Goal: Task Accomplishment & Management: Use online tool/utility

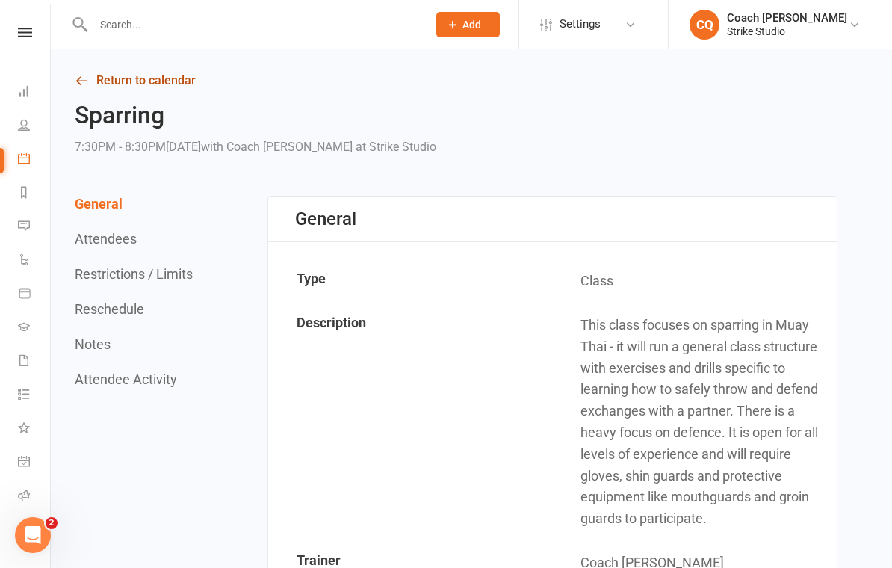
click at [176, 81] on link "Return to calendar" at bounding box center [456, 80] width 763 height 21
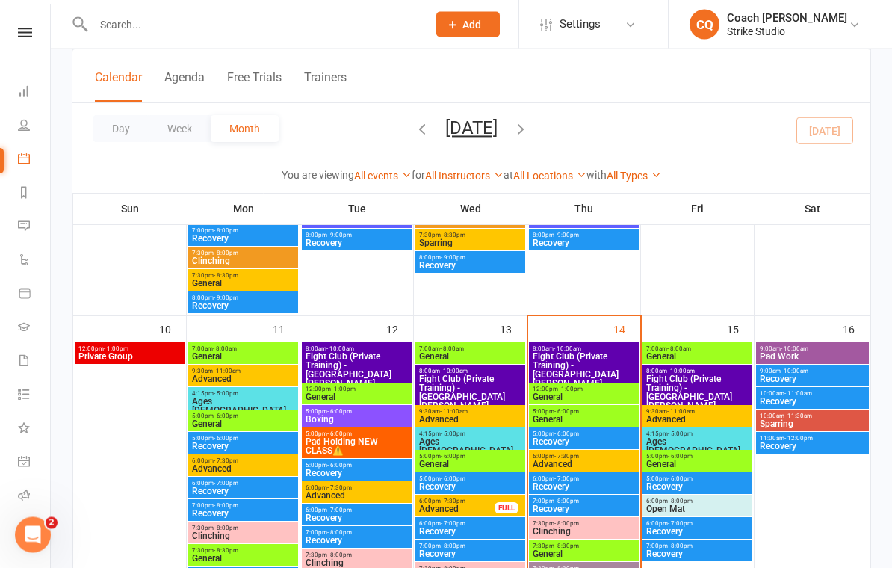
scroll to position [595, 0]
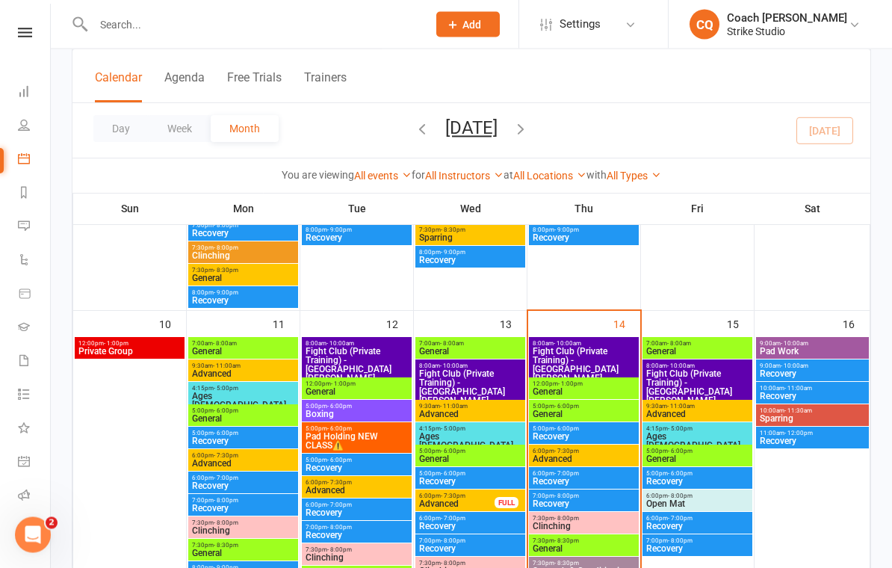
click at [601, 360] on span "Fight Club (Private Training) - [GEOGRAPHIC_DATA][PERSON_NAME], [PERSON_NAME].." at bounding box center [584, 369] width 104 height 45
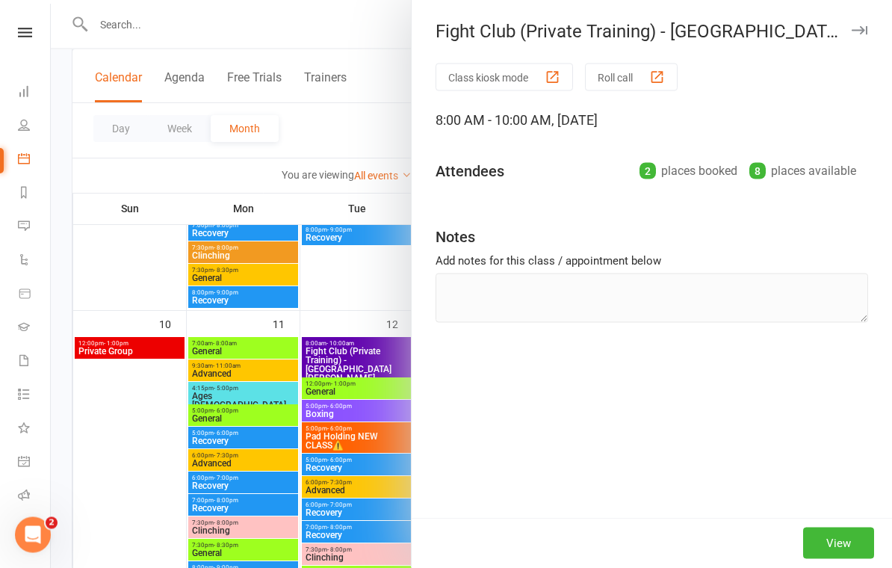
scroll to position [596, 0]
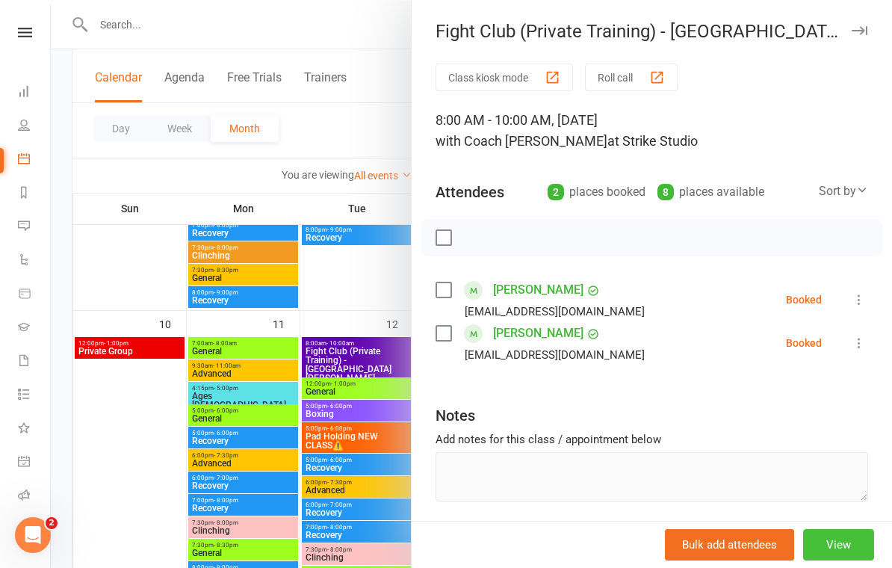
click at [843, 557] on button "View" at bounding box center [838, 544] width 71 height 31
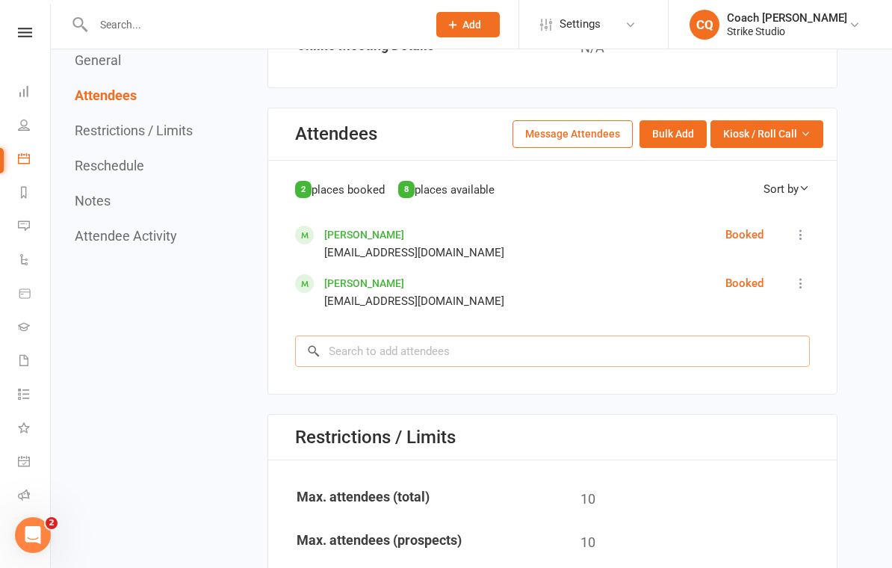
click at [690, 341] on input "search" at bounding box center [552, 350] width 515 height 31
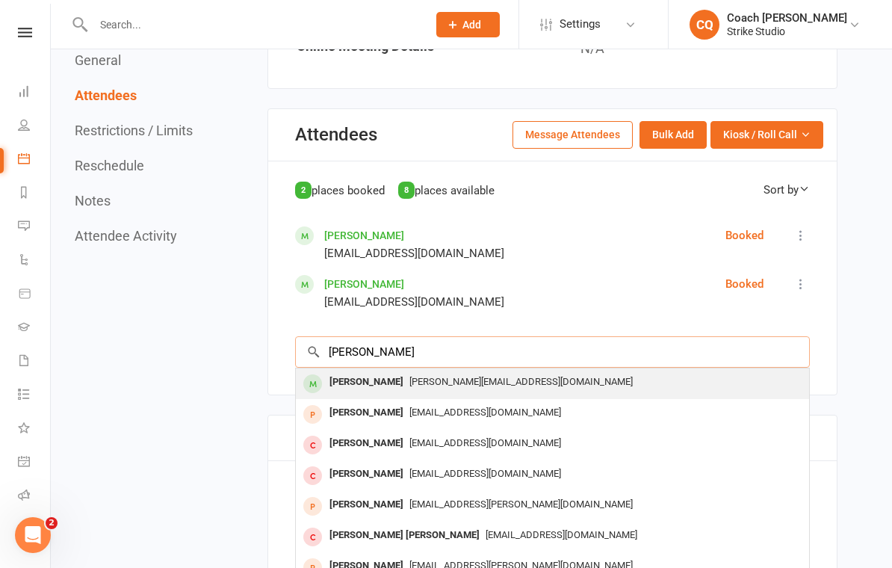
type input "[PERSON_NAME]"
click at [446, 376] on span "[PERSON_NAME][EMAIL_ADDRESS][DOMAIN_NAME]" at bounding box center [520, 381] width 223 height 11
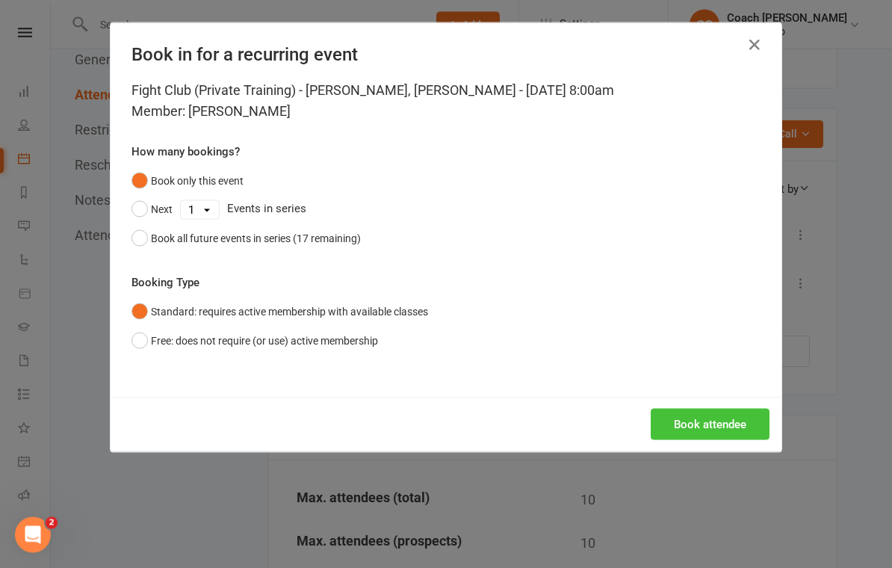
click at [712, 424] on button "Book attendee" at bounding box center [710, 424] width 119 height 31
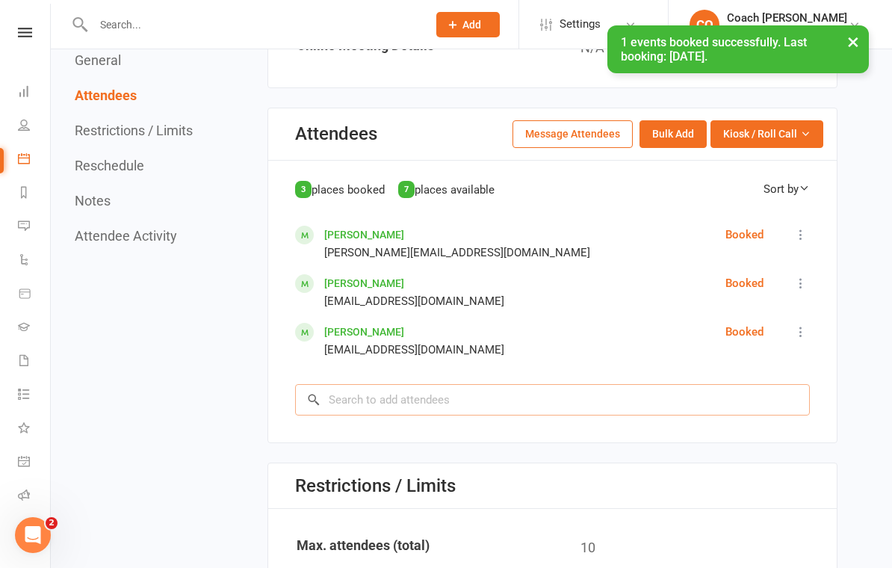
click at [531, 396] on input "search" at bounding box center [552, 399] width 515 height 31
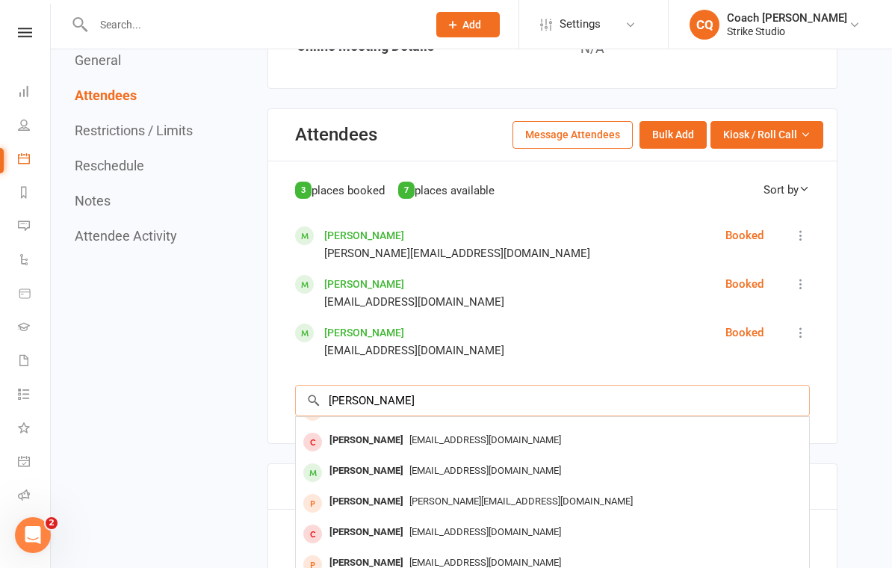
scroll to position [82, 0]
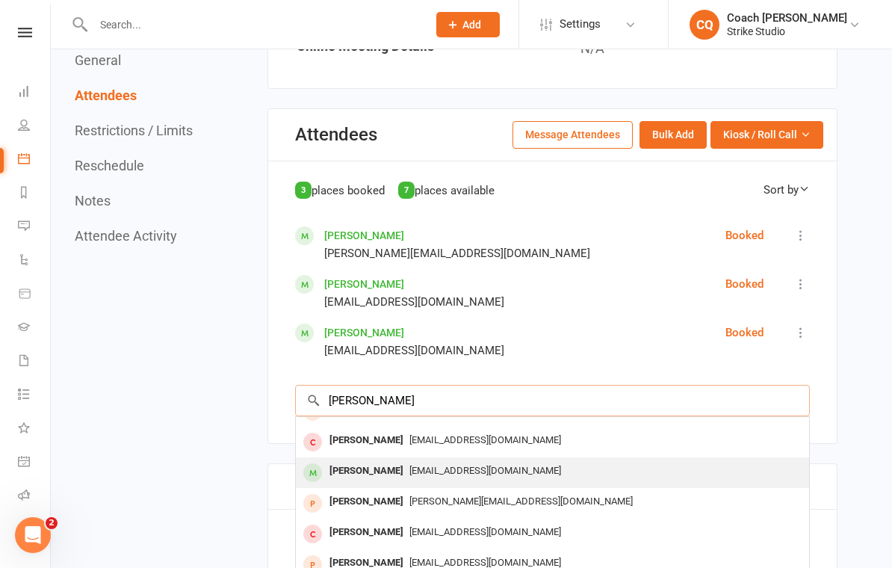
type input "[PERSON_NAME]"
click at [459, 465] on span "[EMAIL_ADDRESS][DOMAIN_NAME]" at bounding box center [485, 470] width 152 height 11
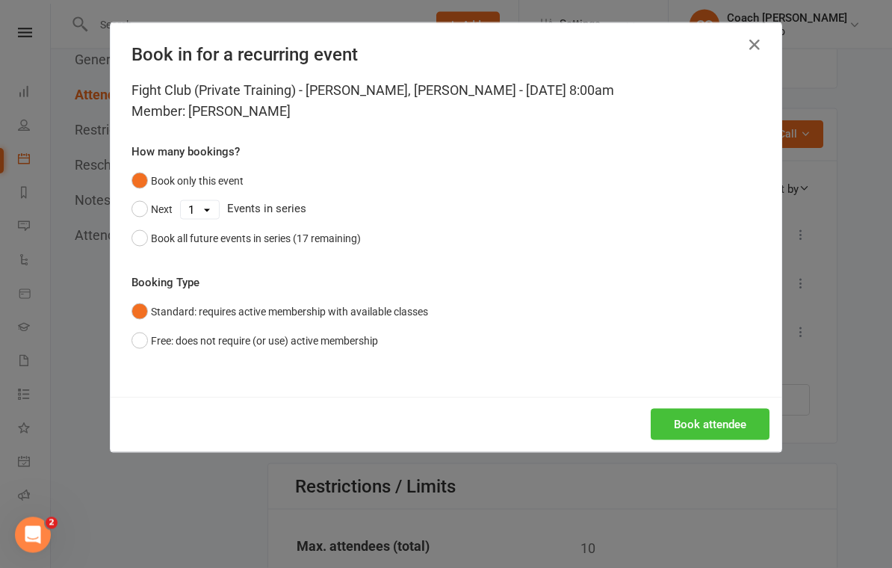
click at [694, 424] on button "Book attendee" at bounding box center [710, 424] width 119 height 31
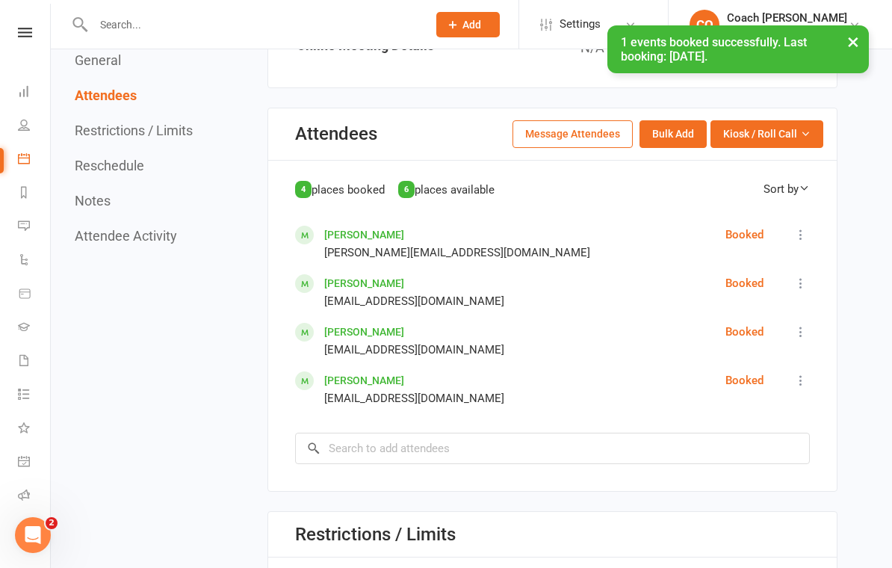
click at [805, 323] on button at bounding box center [801, 332] width 18 height 18
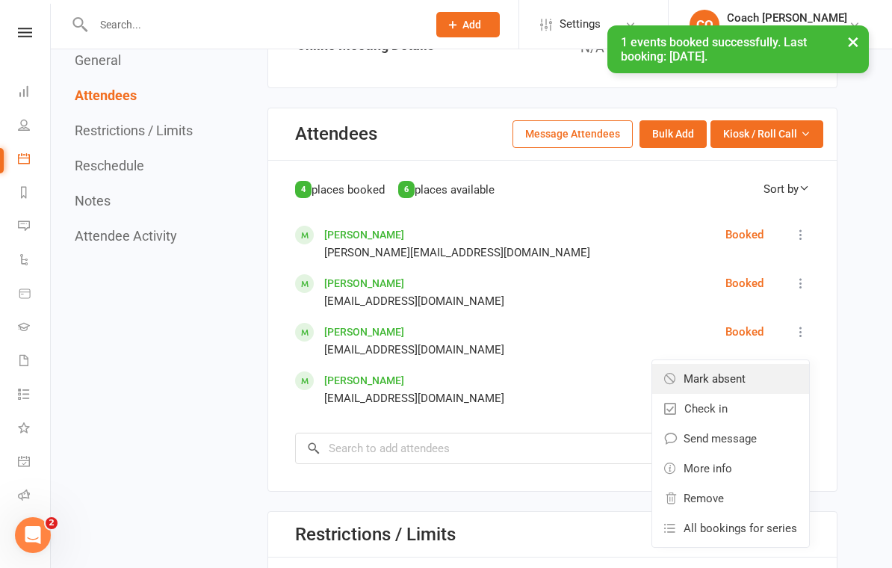
click at [743, 370] on span "Mark absent" at bounding box center [715, 379] width 62 height 18
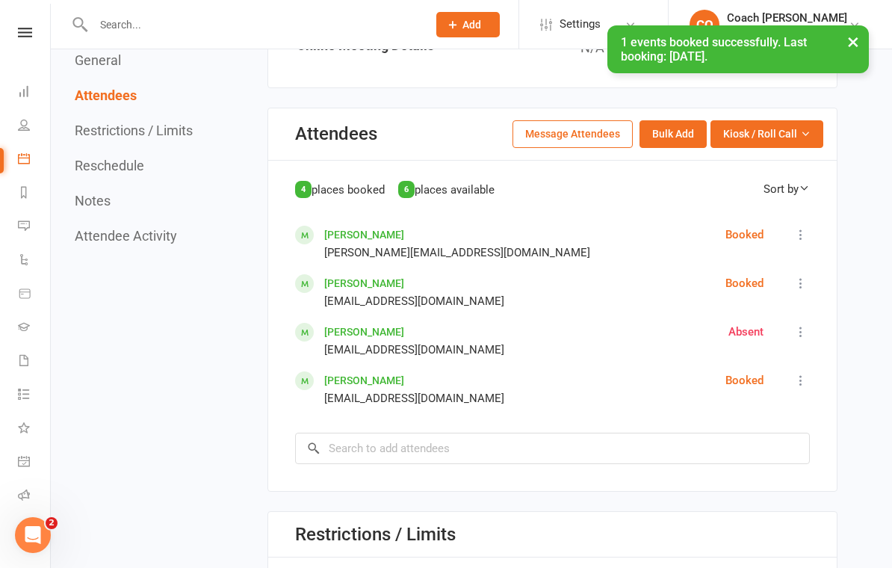
click at [798, 373] on icon at bounding box center [800, 380] width 15 height 15
click at [755, 457] on link "Check in" at bounding box center [730, 457] width 157 height 30
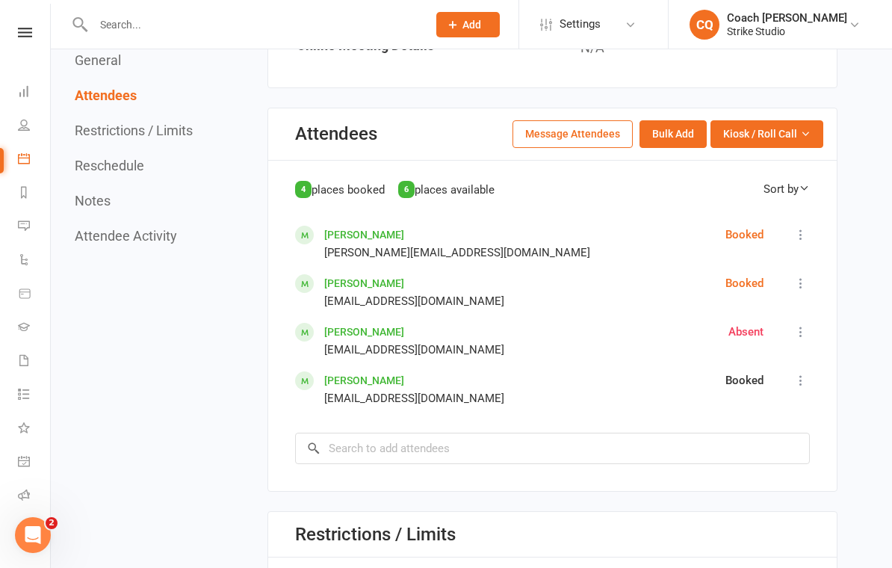
click at [802, 279] on icon at bounding box center [800, 283] width 15 height 15
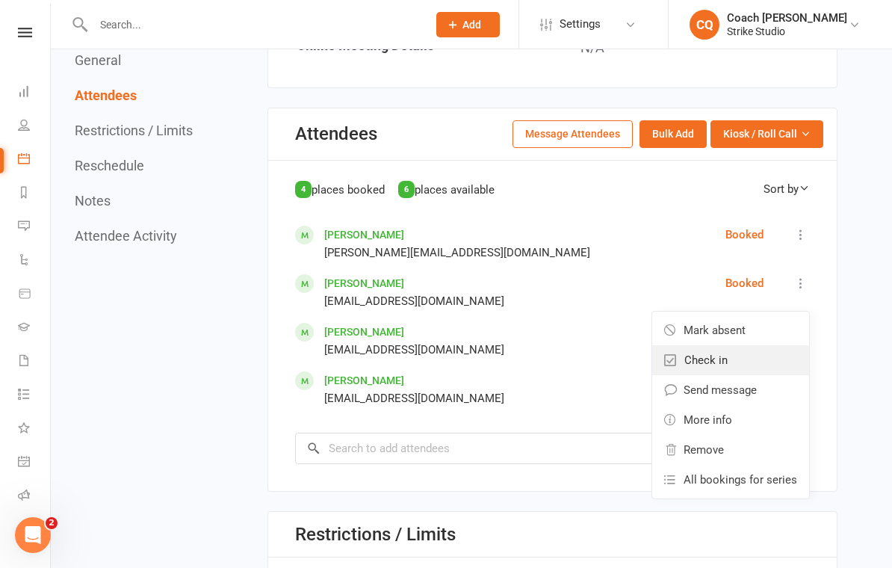
click at [759, 356] on link "Check in" at bounding box center [730, 360] width 157 height 30
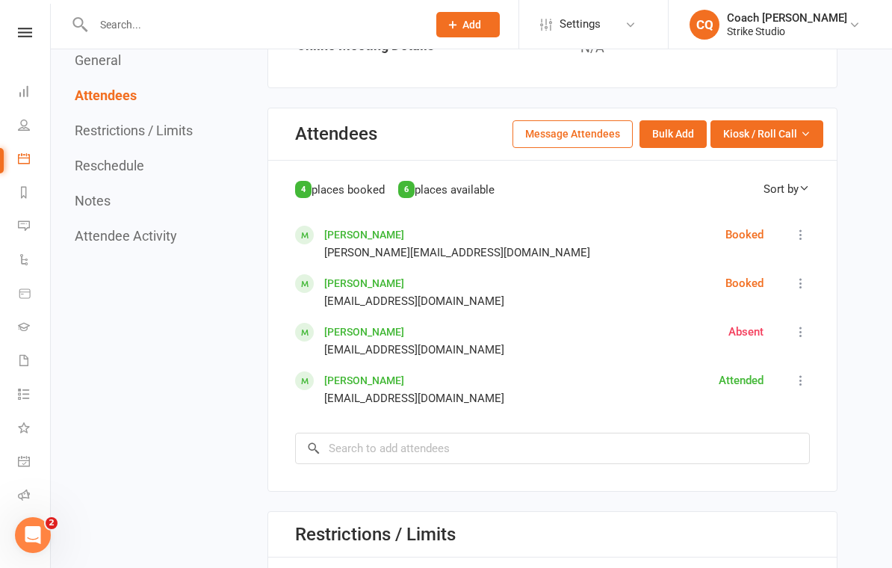
click at [808, 227] on icon at bounding box center [800, 234] width 15 height 15
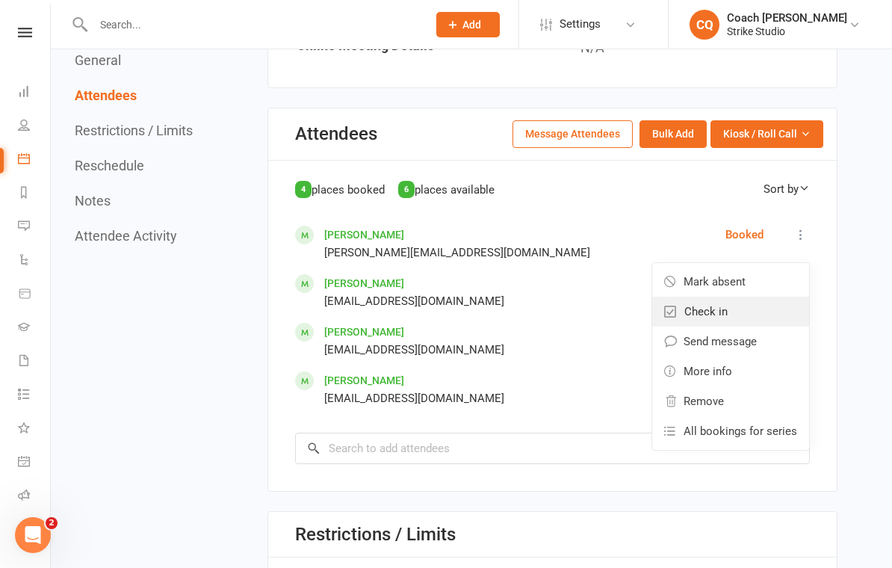
click at [743, 309] on link "Check in" at bounding box center [730, 312] width 157 height 30
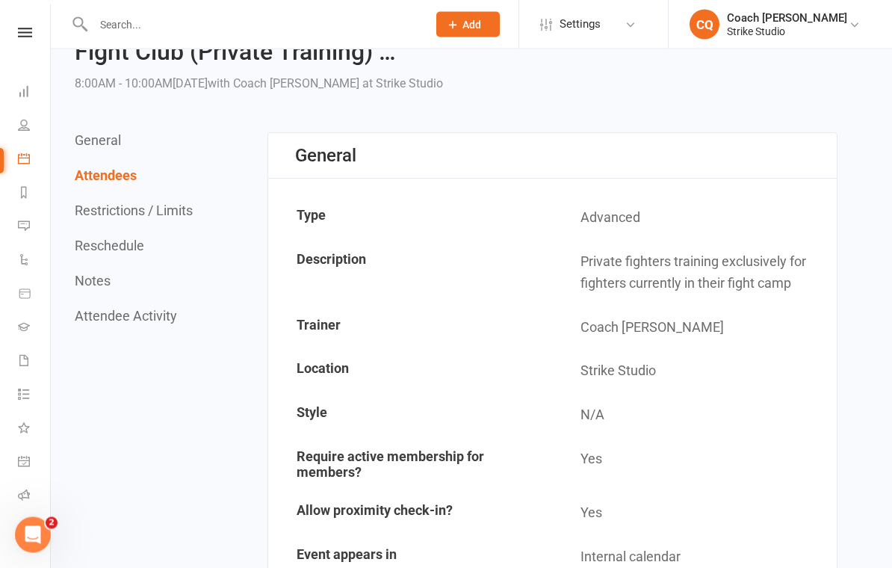
scroll to position [0, 0]
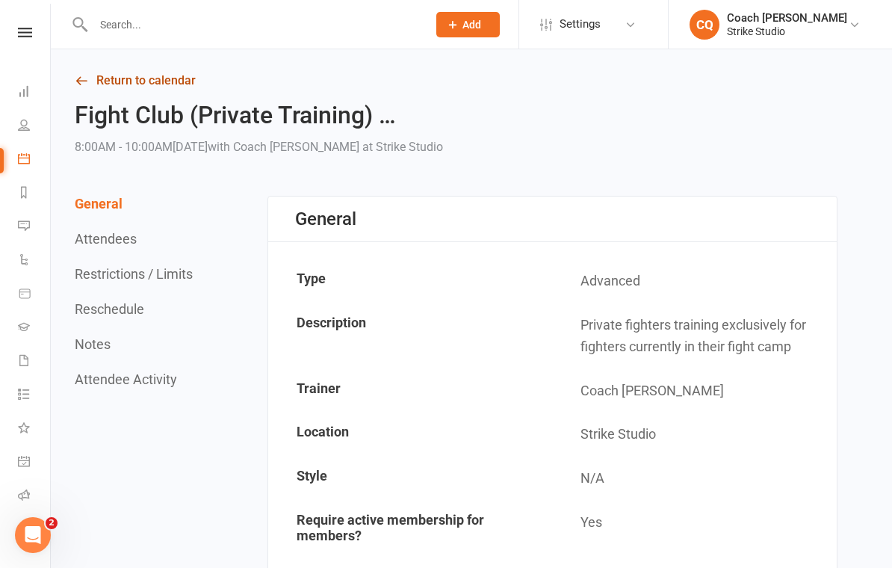
click at [167, 77] on link "Return to calendar" at bounding box center [456, 80] width 763 height 21
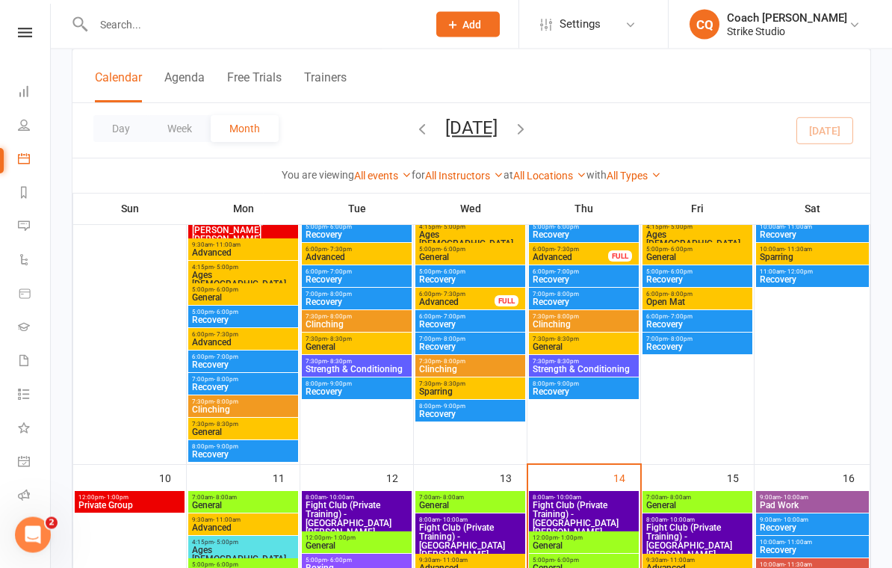
click at [489, 530] on span "Fight Club (Private Training) - [GEOGRAPHIC_DATA][PERSON_NAME], [PERSON_NAME].." at bounding box center [470, 546] width 104 height 45
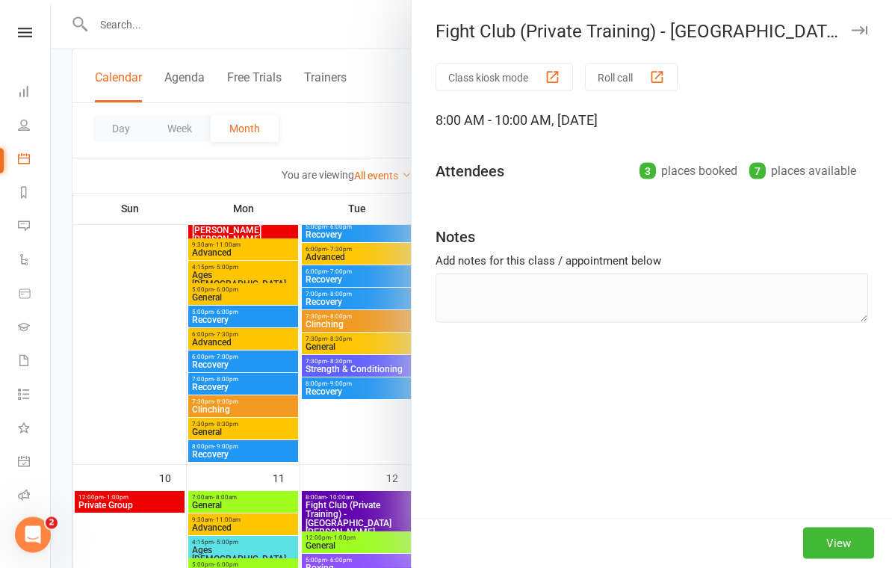
scroll to position [442, 0]
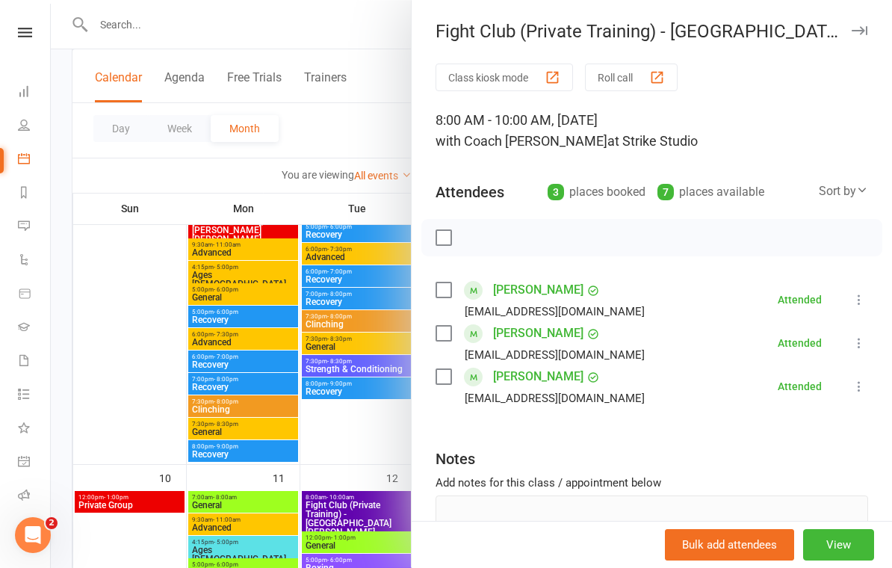
click at [365, 491] on div at bounding box center [471, 284] width 841 height 568
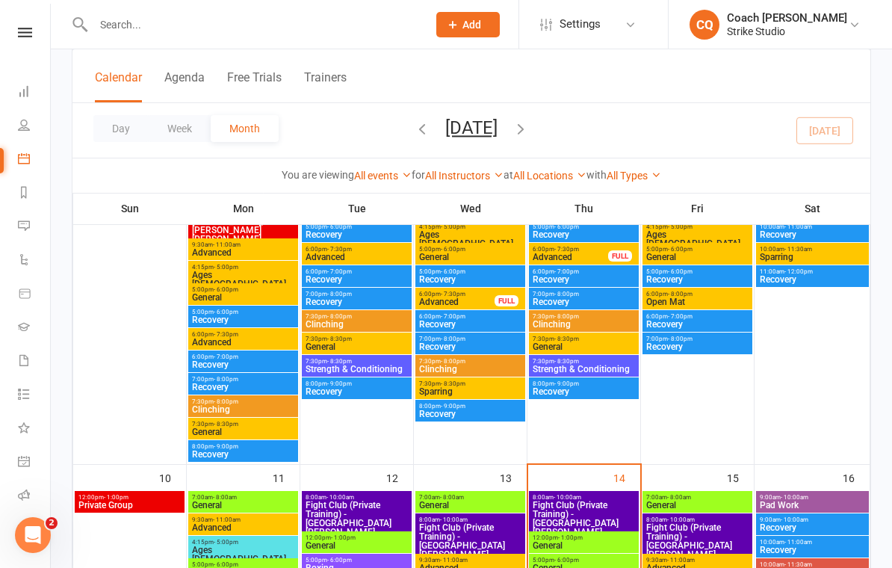
click at [377, 504] on span "Fight Club (Private Training) - [GEOGRAPHIC_DATA][PERSON_NAME], [PERSON_NAME].." at bounding box center [357, 523] width 104 height 45
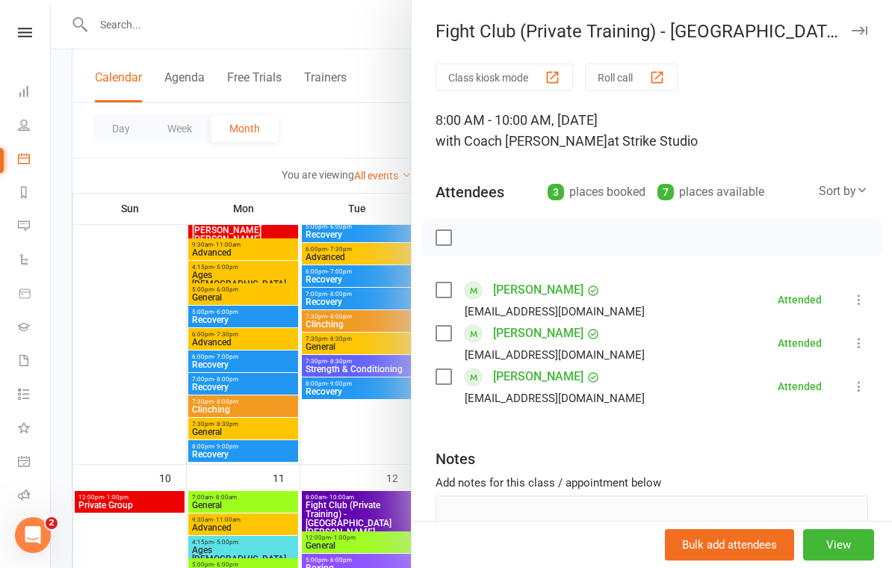
click at [351, 478] on div at bounding box center [471, 284] width 841 height 568
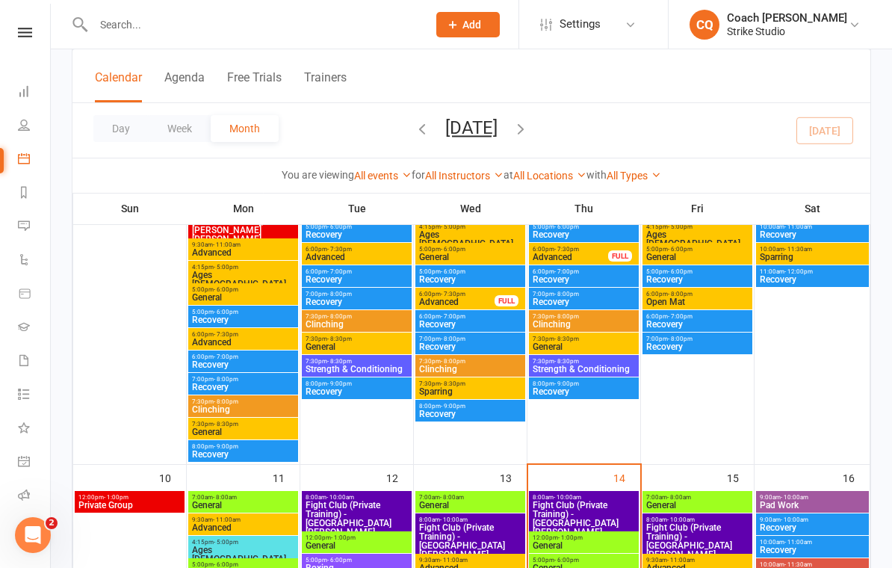
click at [597, 535] on span "12:00pm - 1:00pm" at bounding box center [584, 537] width 104 height 7
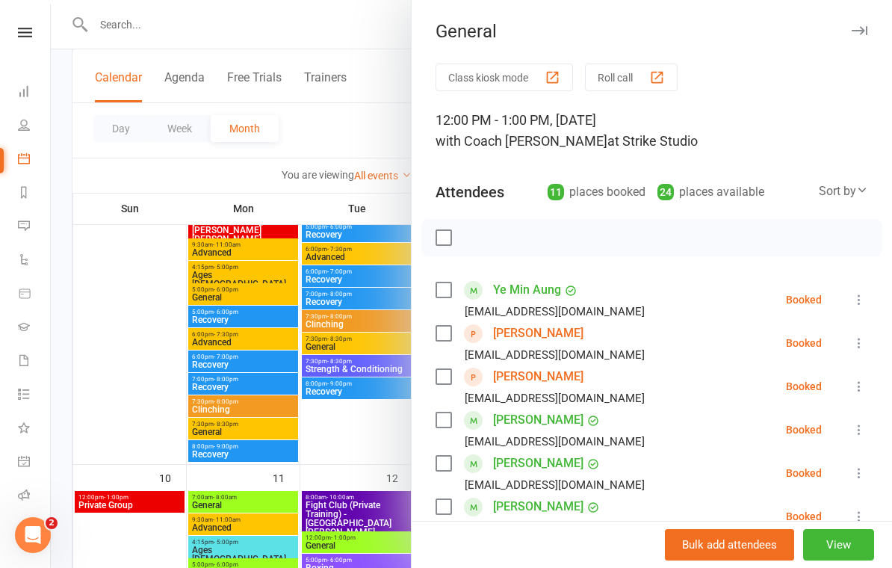
click at [563, 74] on button "Class kiosk mode" at bounding box center [504, 78] width 137 height 28
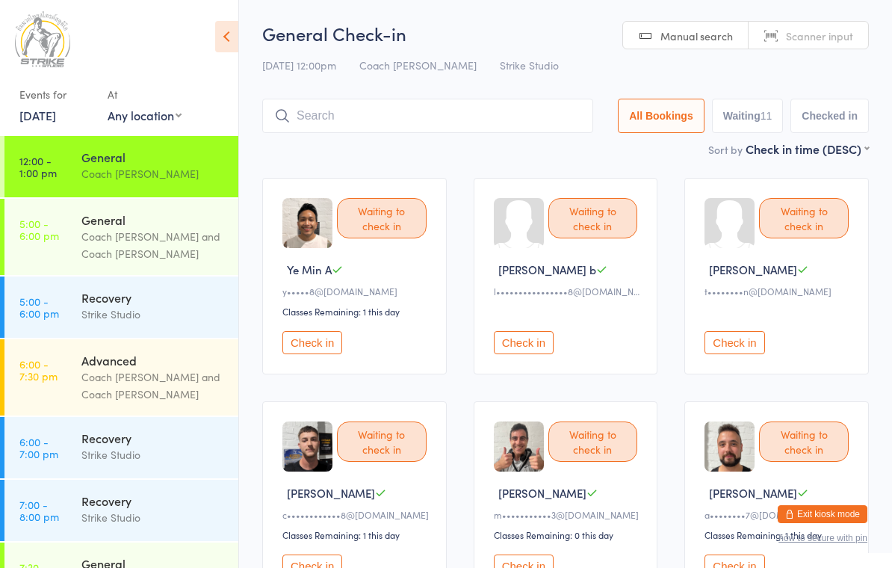
click at [749, 350] on button "Check in" at bounding box center [735, 342] width 60 height 23
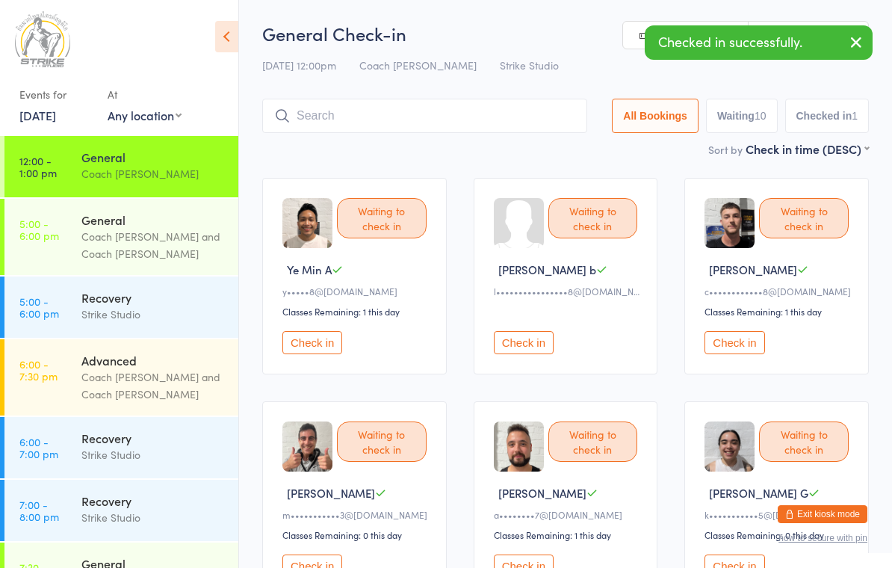
click at [536, 351] on button "Check in" at bounding box center [524, 342] width 60 height 23
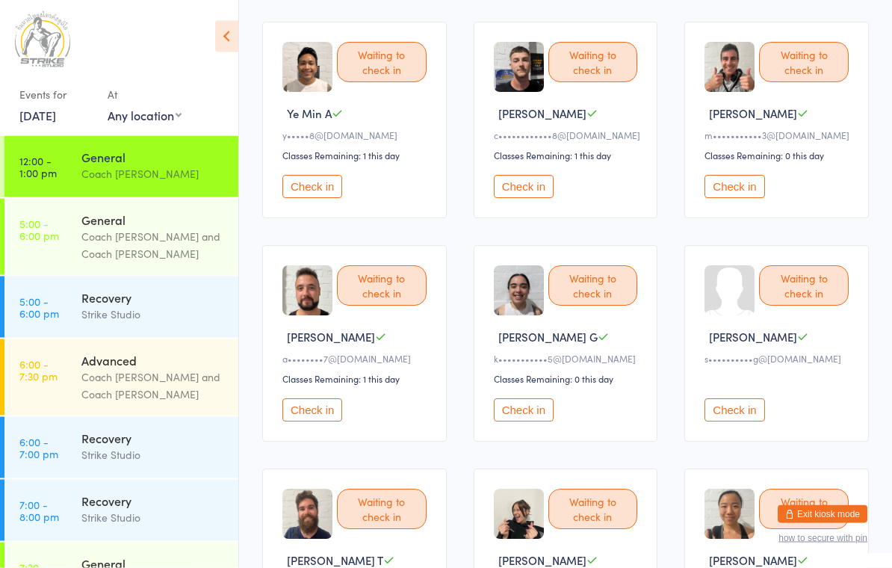
scroll to position [173, 0]
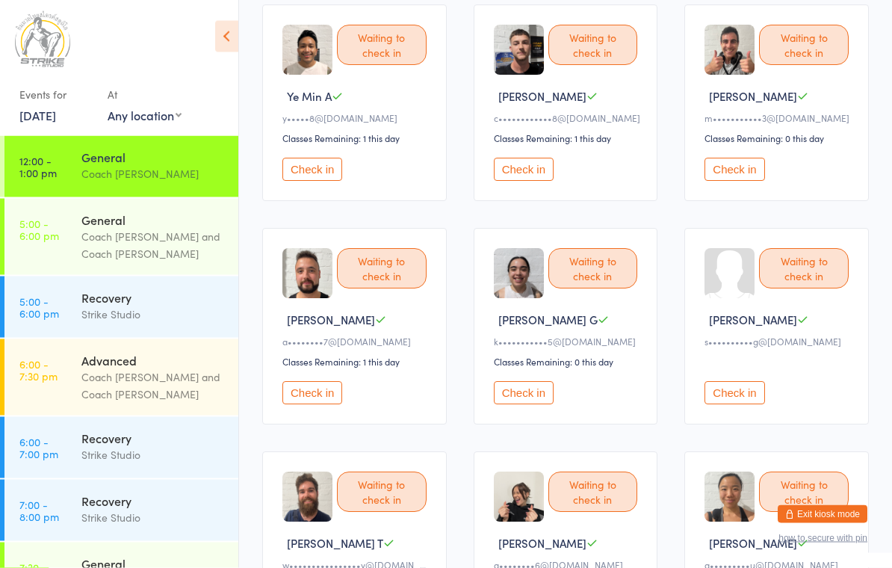
click at [745, 405] on button "Check in" at bounding box center [735, 393] width 60 height 23
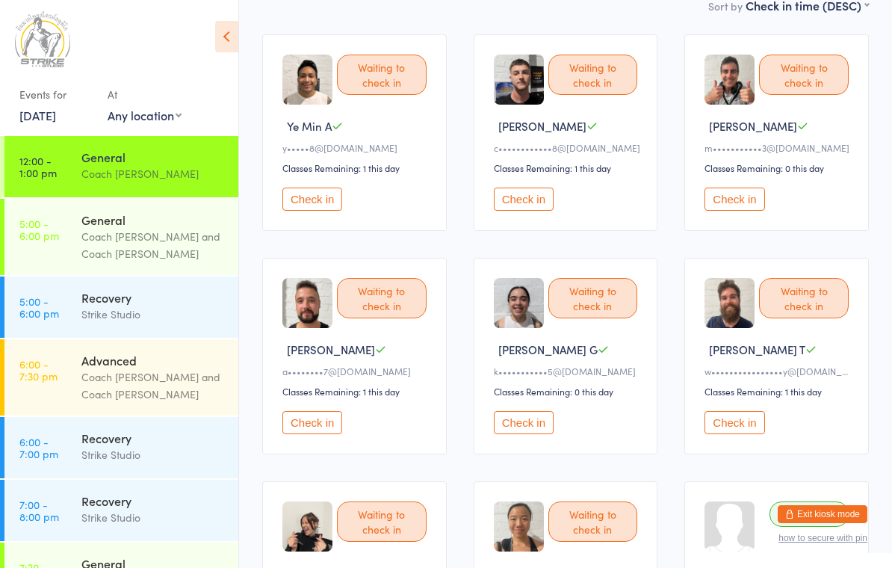
scroll to position [153, 0]
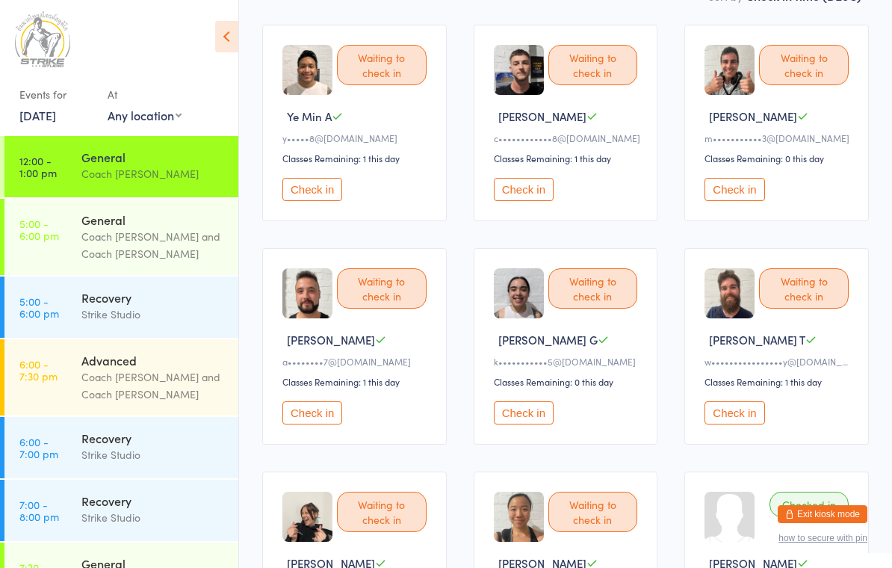
click at [542, 424] on button "Check in" at bounding box center [524, 412] width 60 height 23
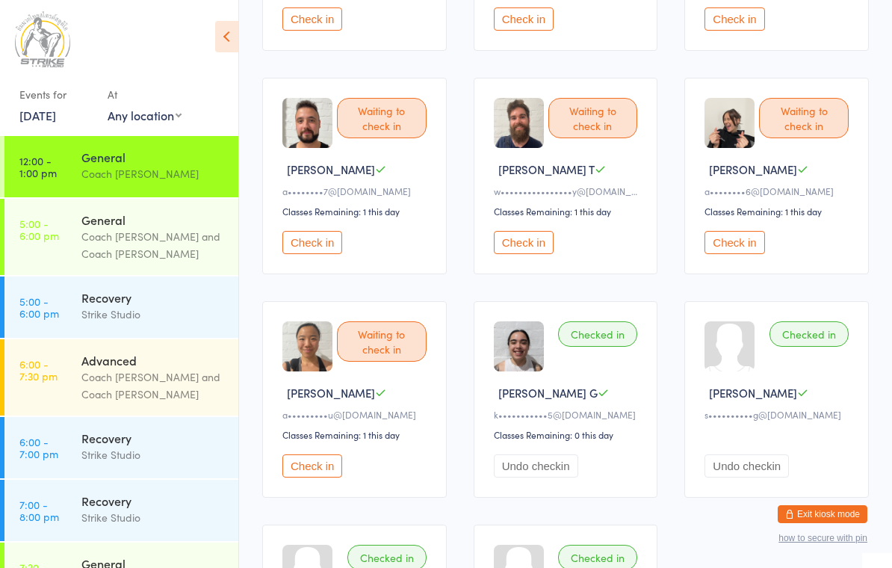
scroll to position [0, 0]
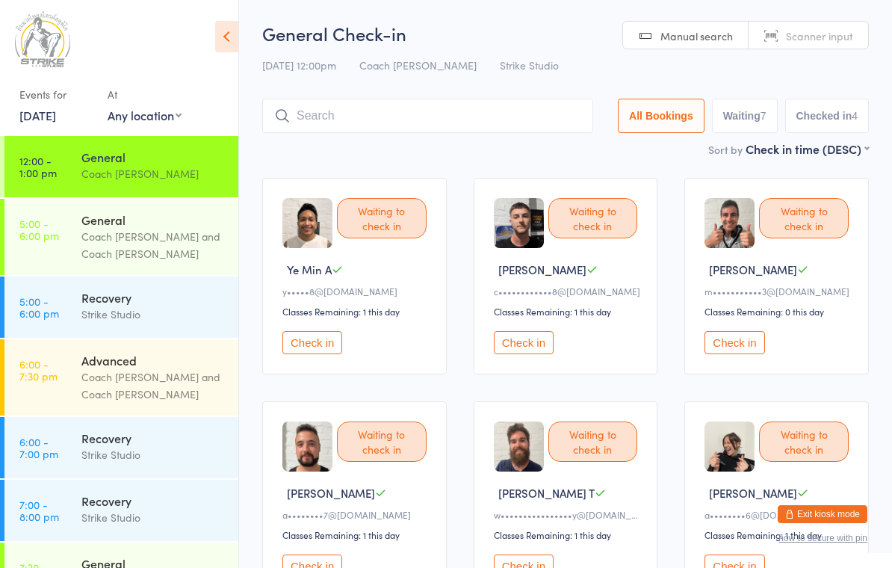
click at [423, 118] on input "search" at bounding box center [427, 116] width 331 height 34
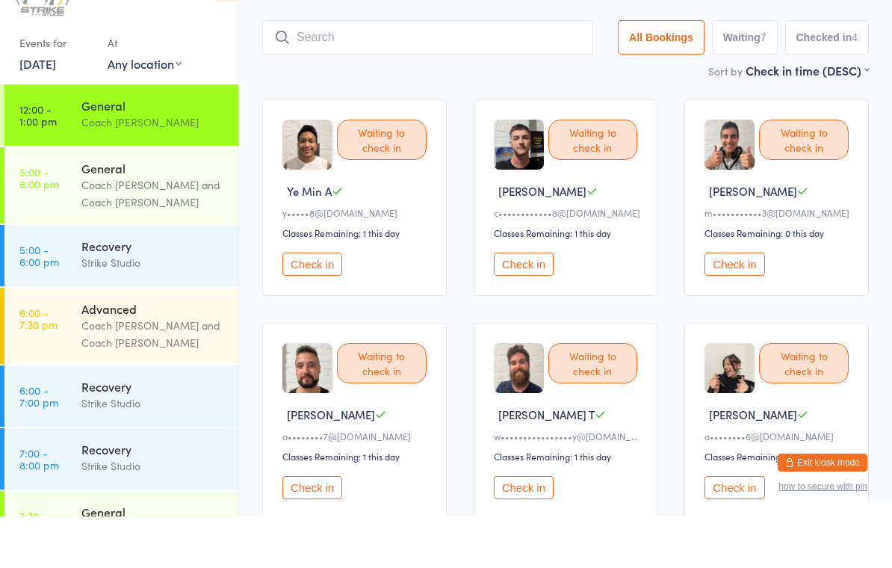
scroll to position [49, 0]
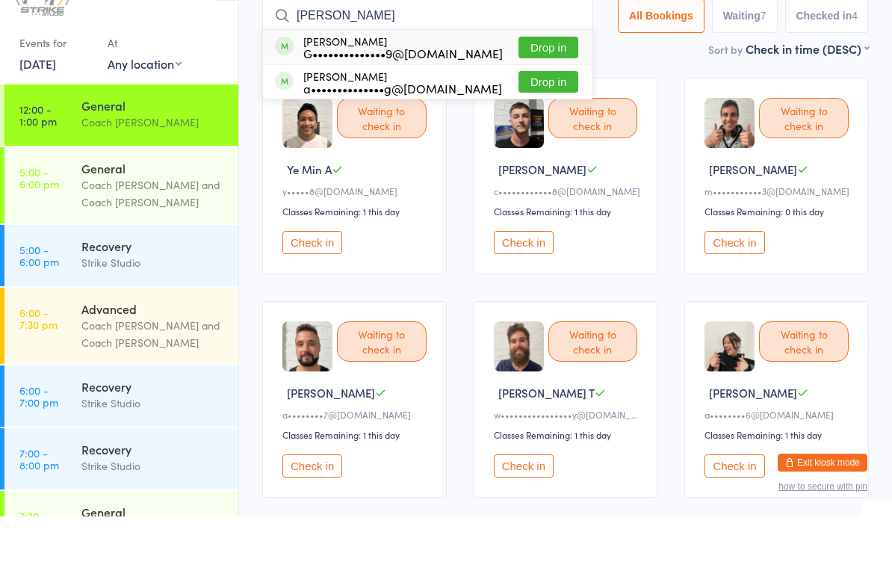
type input "Gilbert"
click at [551, 88] on button "Drop in" at bounding box center [549, 99] width 60 height 22
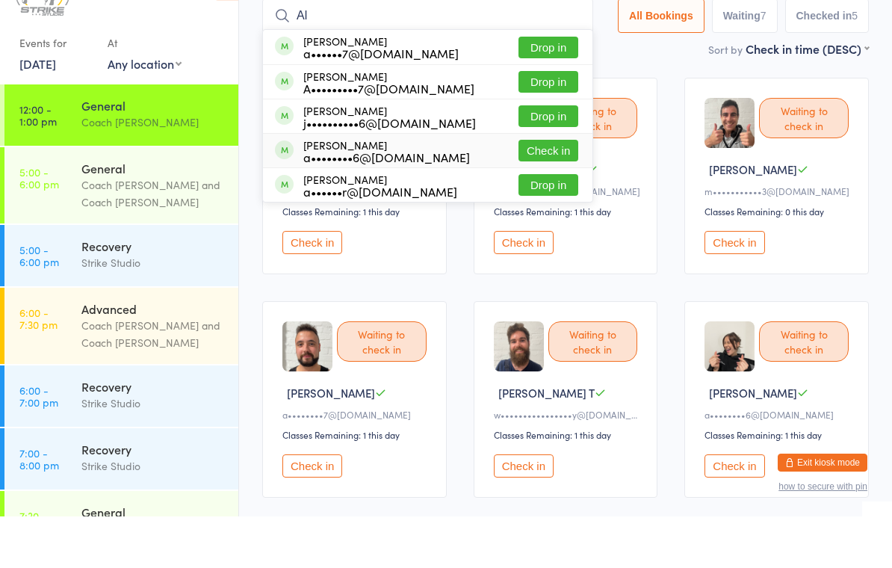
type input "Al"
click at [535, 191] on button "Check in" at bounding box center [549, 202] width 60 height 22
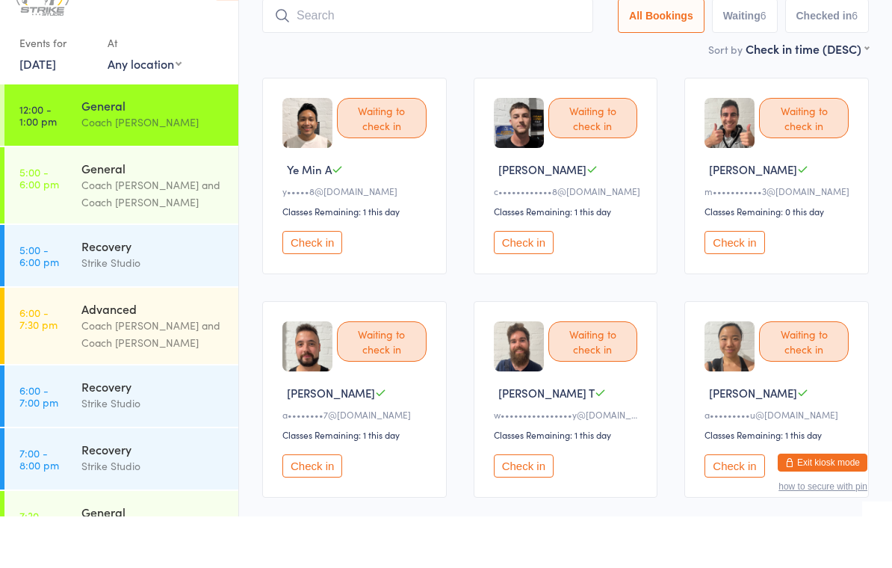
click at [735, 282] on button "Check in" at bounding box center [735, 293] width 60 height 23
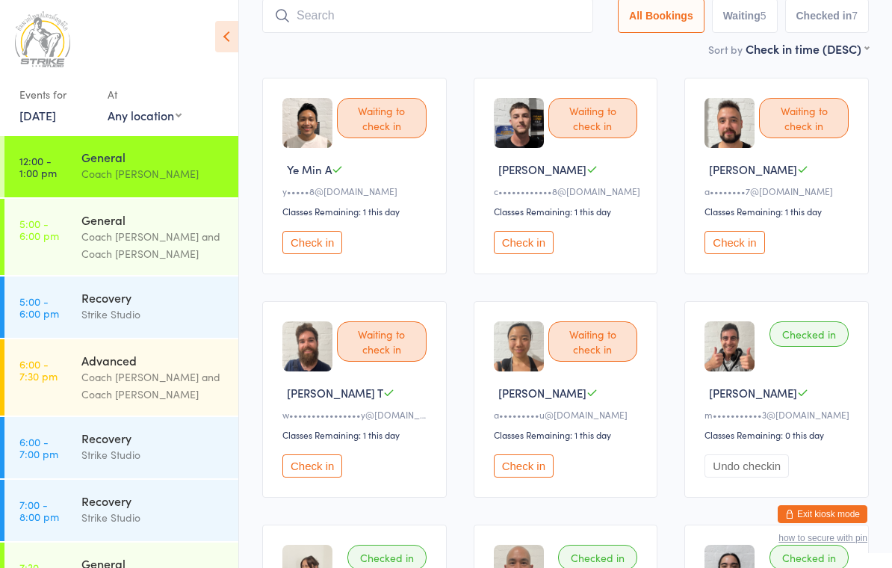
click at [513, 462] on div "Waiting to check in Angela V a•••••••••u@gmail.com Classes Remaining: 1 this da…" at bounding box center [566, 399] width 185 height 197
click at [514, 474] on button "Check in" at bounding box center [524, 465] width 60 height 23
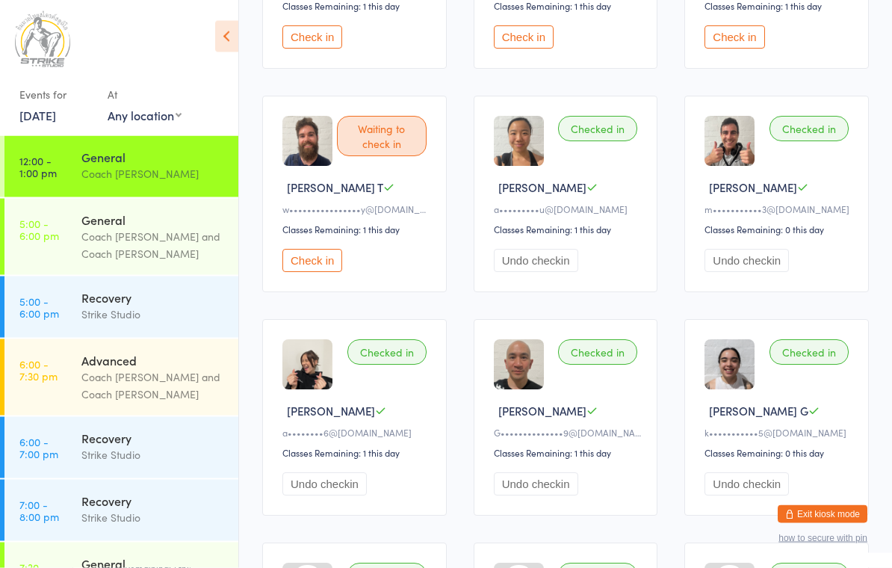
scroll to position [307, 0]
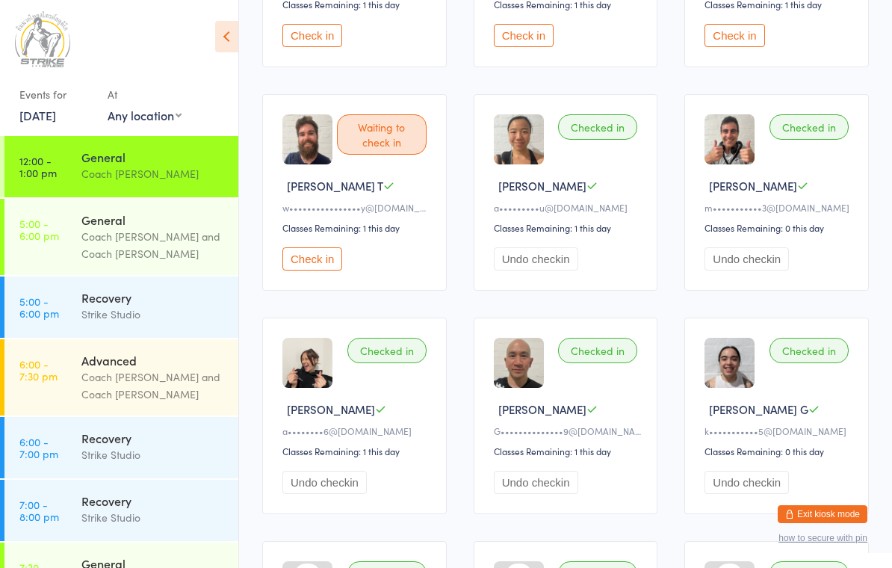
click at [311, 270] on button "Check in" at bounding box center [312, 258] width 60 height 23
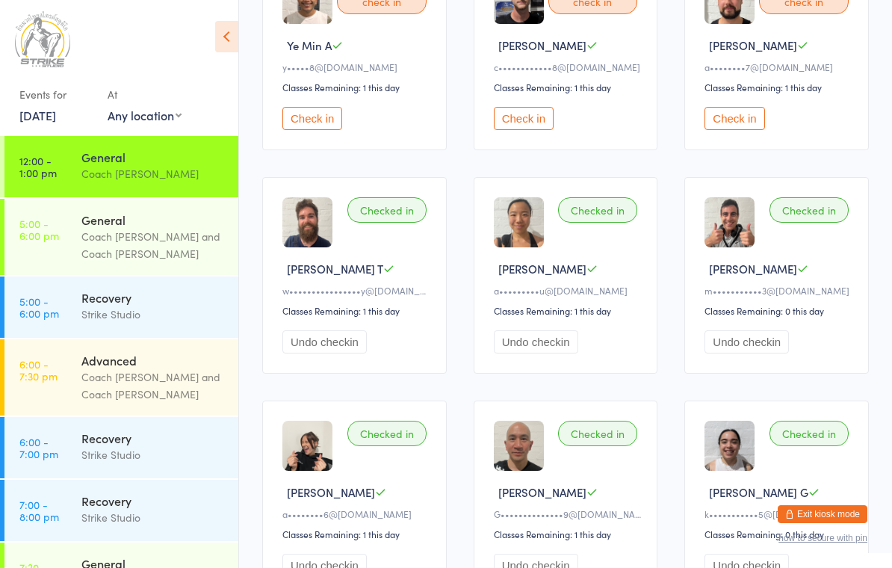
scroll to position [0, 0]
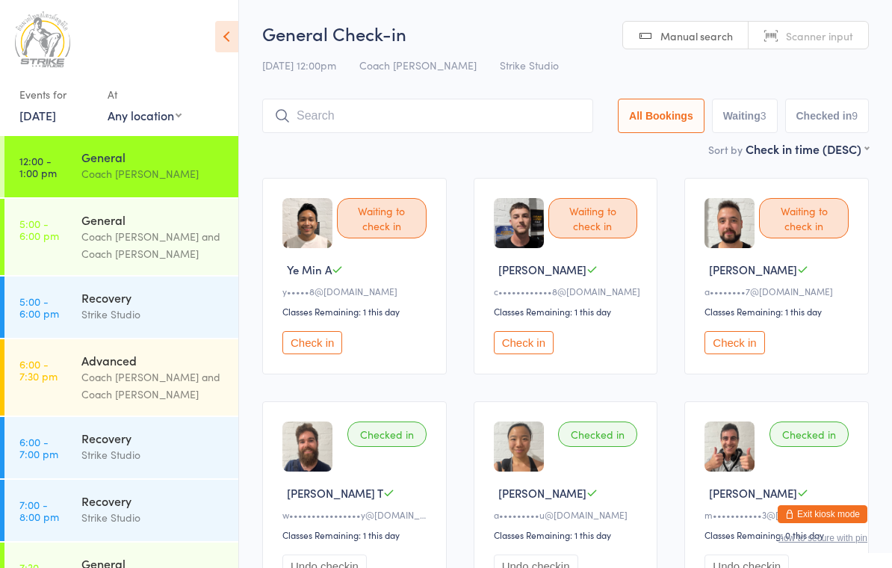
click at [472, 123] on input "search" at bounding box center [427, 116] width 331 height 34
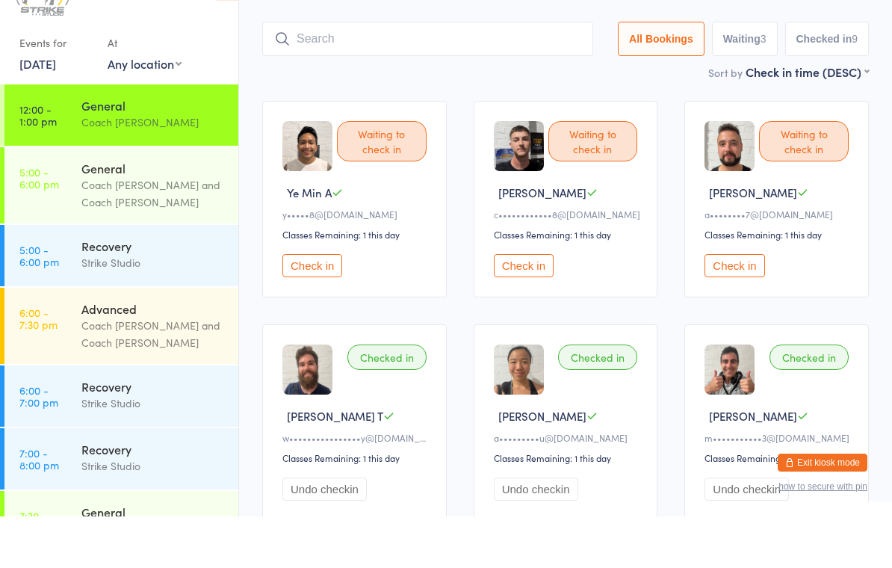
scroll to position [49, 0]
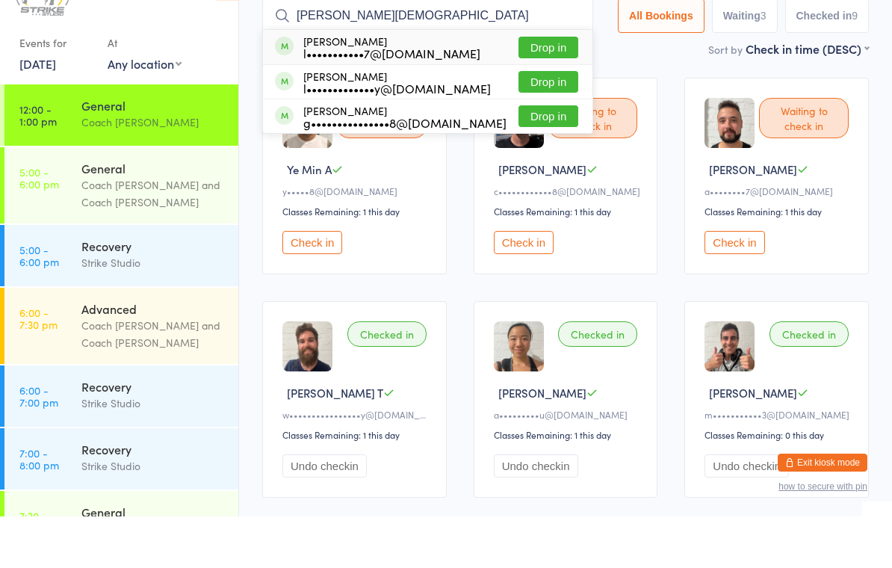
type input "Louis pagano"
click at [552, 88] on button "Drop in" at bounding box center [549, 99] width 60 height 22
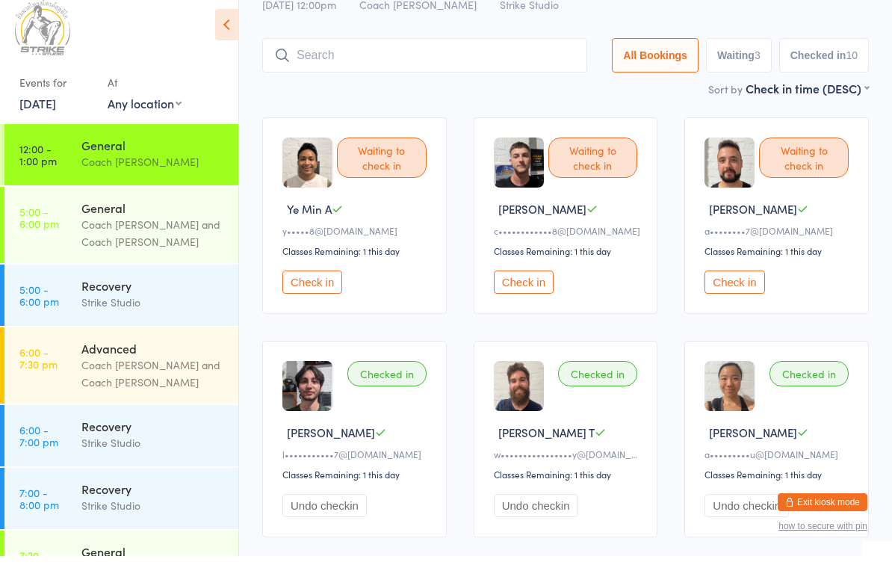
scroll to position [0, 0]
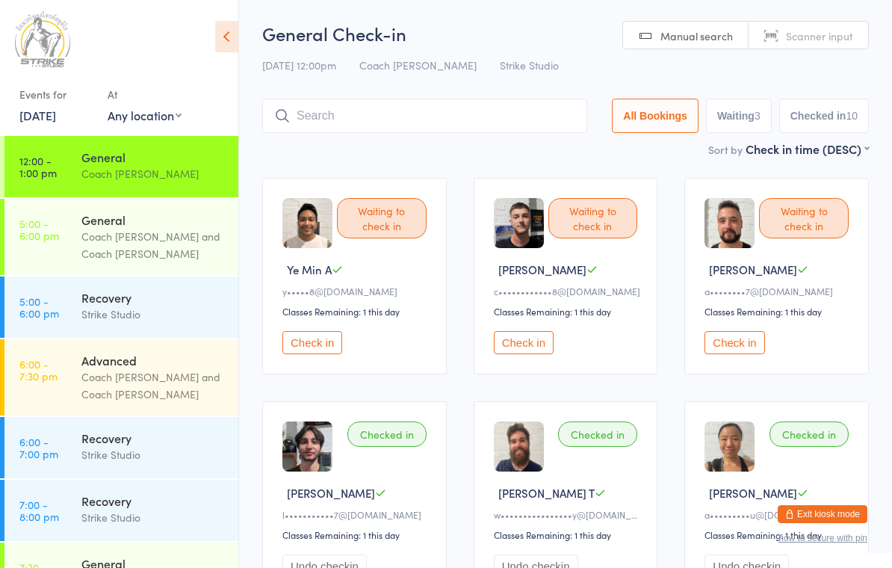
click at [742, 348] on button "Check in" at bounding box center [735, 342] width 60 height 23
click at [315, 347] on button "Check in" at bounding box center [312, 342] width 60 height 23
